Goal: Information Seeking & Learning: Find specific fact

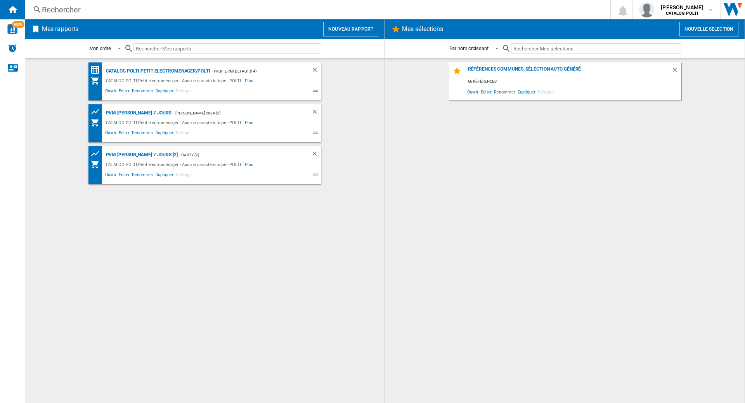
click at [94, 8] on div "Rechercher" at bounding box center [316, 9] width 548 height 11
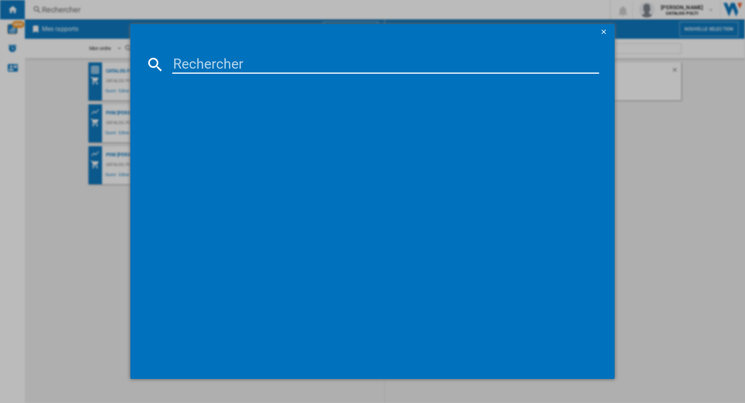
click at [223, 68] on input at bounding box center [385, 64] width 427 height 19
type input "FAV80"
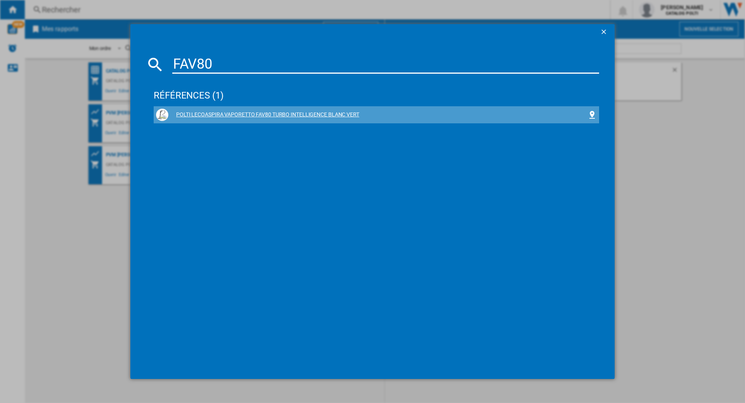
click at [217, 114] on div "POLTI LECOASPIRA VAPORETTO FAV80 TURBO INTELLIGENCE BLANC VERT" at bounding box center [377, 115] width 419 height 8
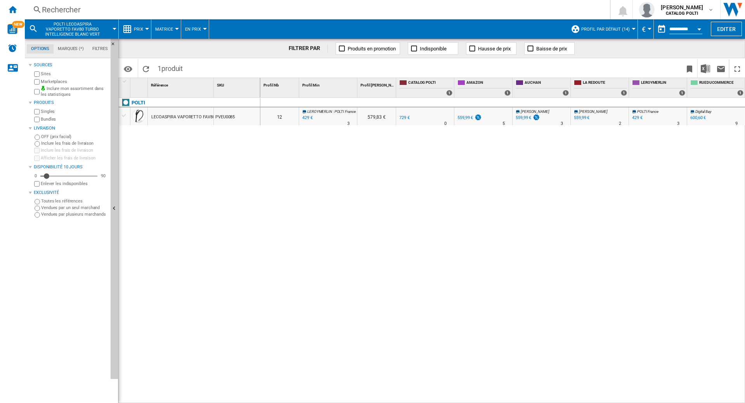
click at [637, 117] on div "429 €" at bounding box center [637, 117] width 10 height 5
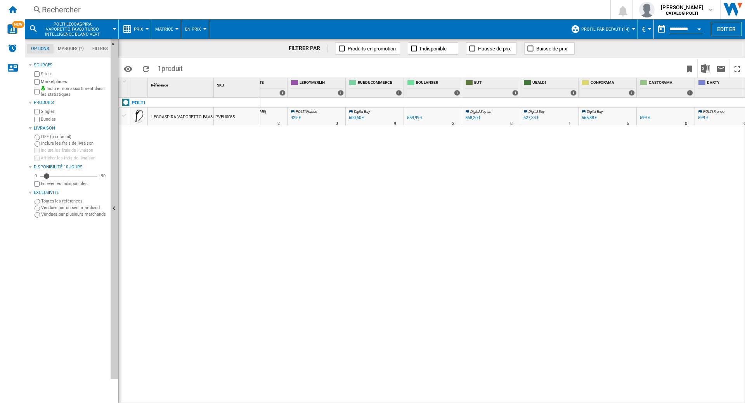
scroll to position [0, 349]
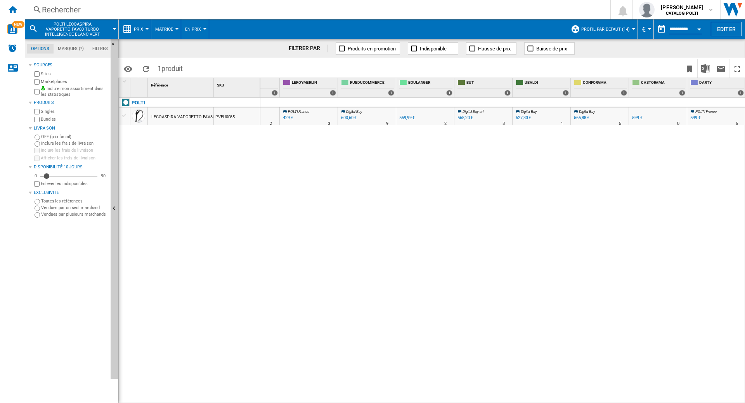
click at [464, 118] on div "568,20 €" at bounding box center [465, 117] width 16 height 5
click at [61, 28] on span "POLTI LECOASPIRA VAPORETTO FAV80 TURBO INTELLIGENCE BLANC VERT" at bounding box center [72, 29] width 62 height 15
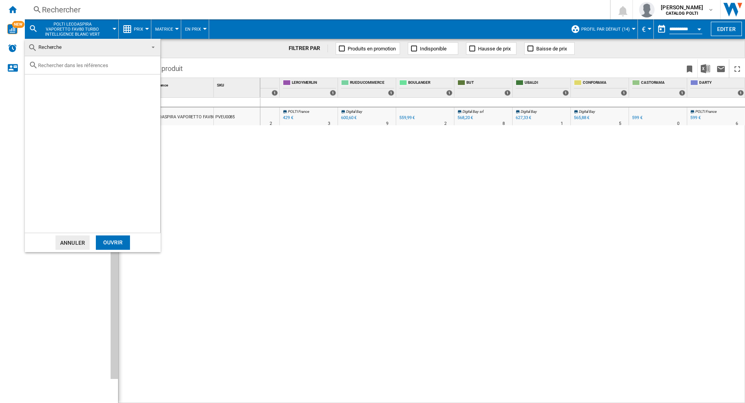
click at [61, 47] on span "Recherche" at bounding box center [49, 47] width 23 height 6
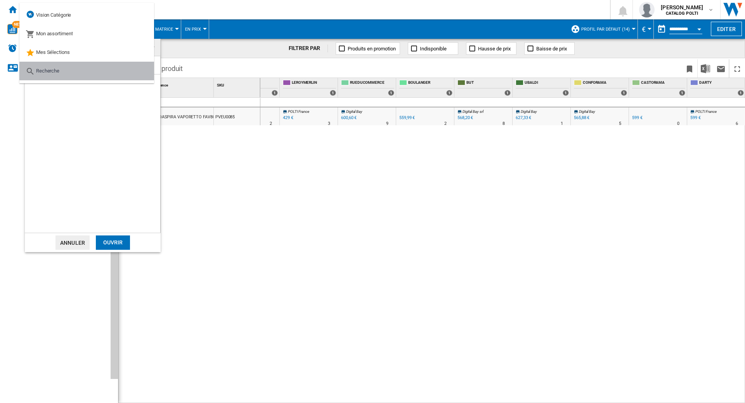
click at [53, 72] on span "Recherche" at bounding box center [47, 71] width 23 height 6
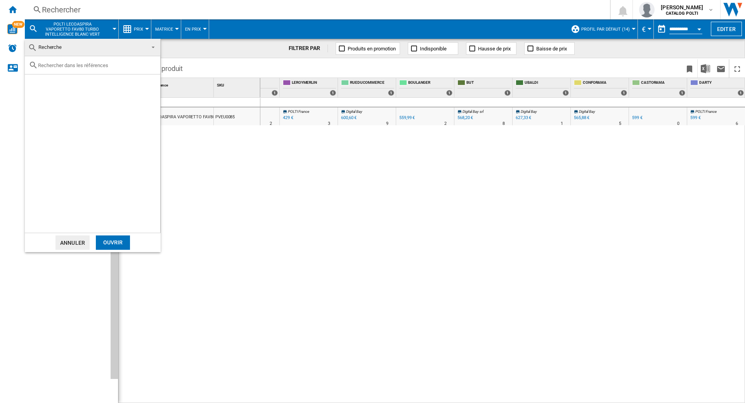
click at [14, 7] on md-backdrop at bounding box center [372, 201] width 745 height 403
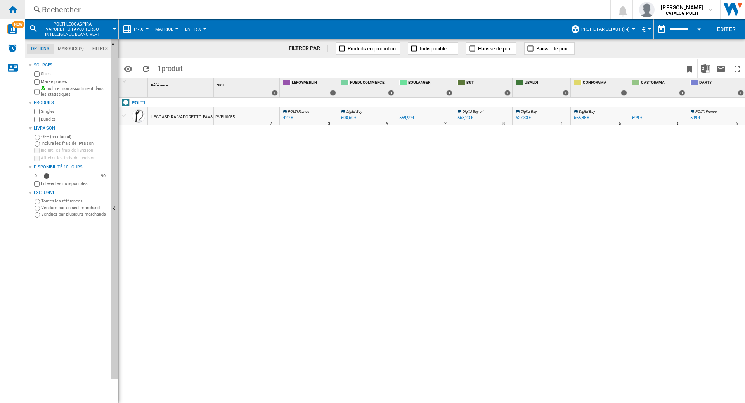
click at [15, 7] on ng-md-icon "Accueil" at bounding box center [12, 9] width 9 height 9
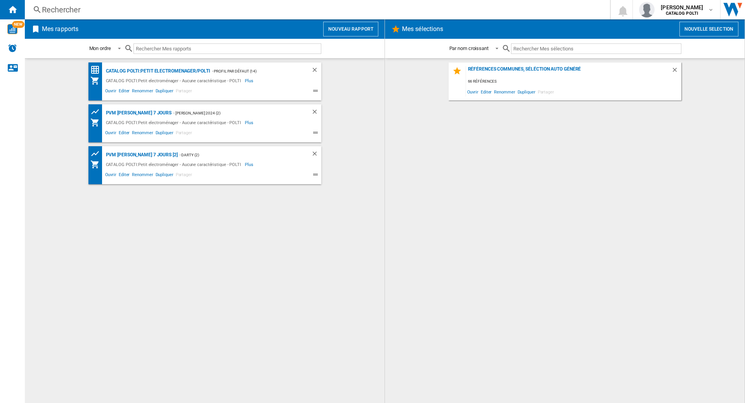
click at [85, 11] on div "Rechercher" at bounding box center [316, 9] width 548 height 11
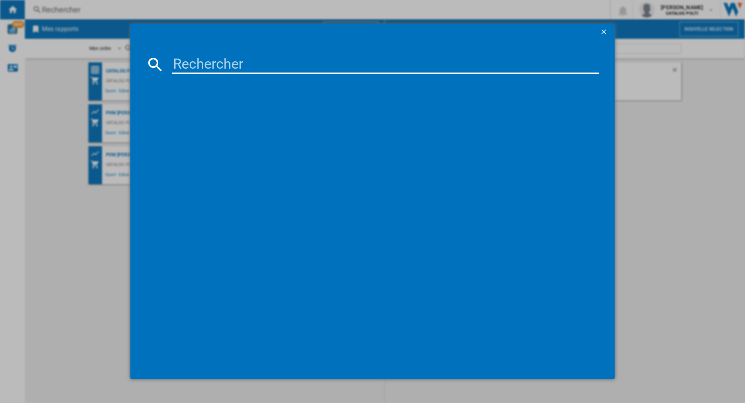
click at [202, 62] on input at bounding box center [385, 64] width 427 height 19
type input "SV440"
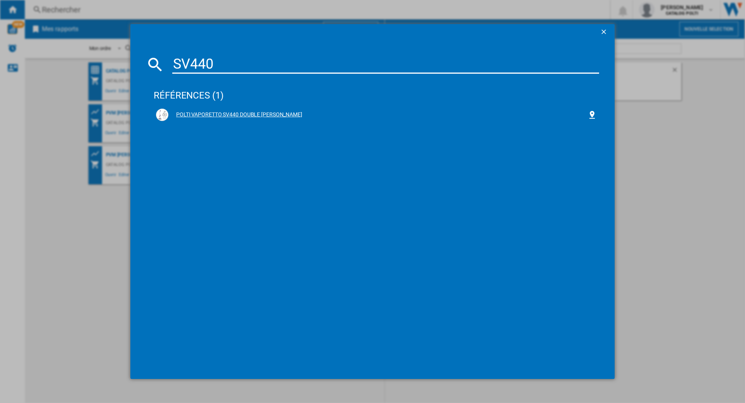
click at [198, 112] on div "POLTI VAPORETTO SV440 DOUBLE [PERSON_NAME]" at bounding box center [377, 115] width 419 height 8
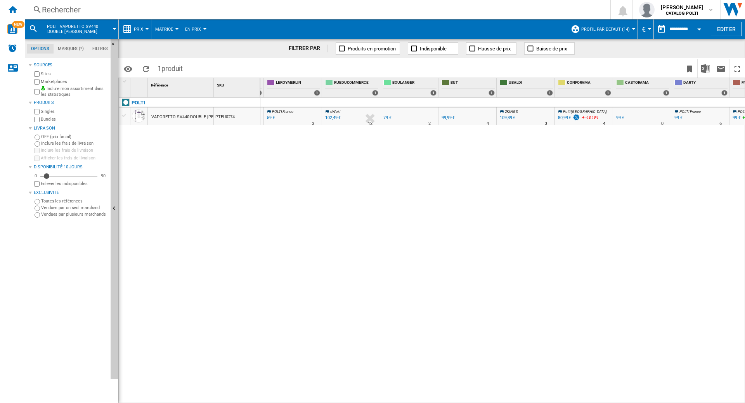
scroll to position [0, 433]
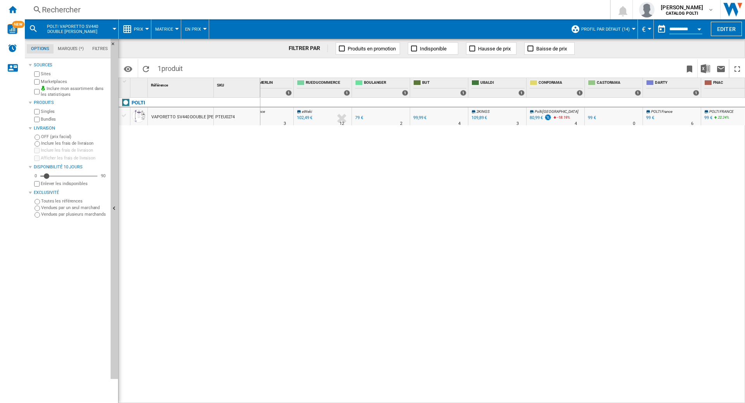
click at [535, 118] on div "80,99 €" at bounding box center [536, 117] width 13 height 5
